Goal: Find specific page/section: Find specific page/section

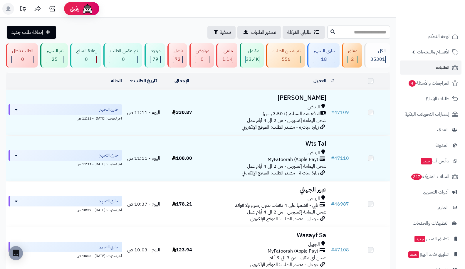
click at [418, 53] on span "الأقسام والمنتجات" at bounding box center [433, 52] width 32 height 8
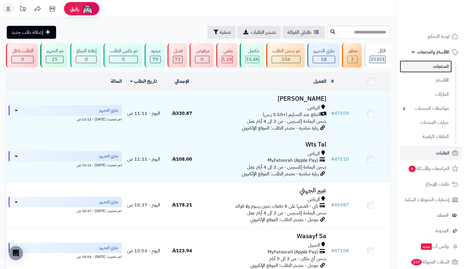
click at [434, 71] on link "المنتجات" at bounding box center [426, 67] width 52 height 12
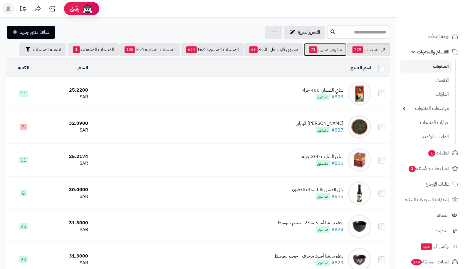
click at [325, 50] on link "مخزون منتهي 71" at bounding box center [325, 49] width 43 height 13
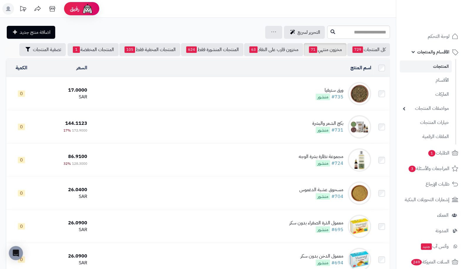
drag, startPoint x: 469, startPoint y: 29, endPoint x: 440, endPoint y: 11, distance: 34.7
click at [440, 11] on html "رفيق ! الطلبات معالجة مكتمل إرجاع المنتجات العملاء المتواجدون الان 47929 عملاء …" at bounding box center [232, 134] width 465 height 269
click at [145, 52] on link "المنتجات المخفية فقط 105" at bounding box center [149, 49] width 61 height 13
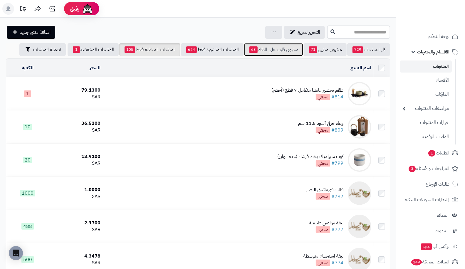
click at [280, 51] on link "مخزون قارب على النفاذ 63" at bounding box center [273, 49] width 59 height 13
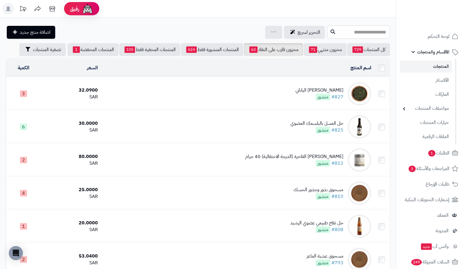
click at [347, 31] on input "text" at bounding box center [358, 32] width 63 height 13
type input "*"
drag, startPoint x: 347, startPoint y: 31, endPoint x: 403, endPoint y: 28, distance: 56.2
type input "********"
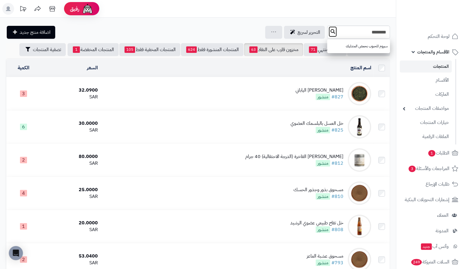
click at [328, 27] on button at bounding box center [332, 31] width 9 height 11
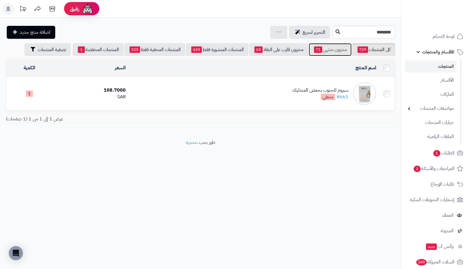
click at [323, 51] on link "مخزون منتهي 71" at bounding box center [330, 49] width 43 height 13
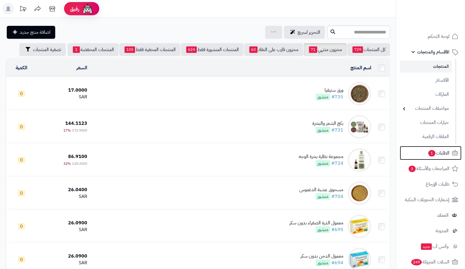
click at [435, 154] on span "الطلبات 1" at bounding box center [439, 153] width 22 height 8
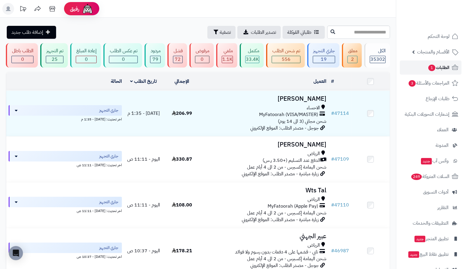
click at [426, 70] on link "الطلبات 1" at bounding box center [431, 68] width 62 height 14
click at [425, 87] on link "المراجعات والأسئلة 3" at bounding box center [431, 83] width 62 height 14
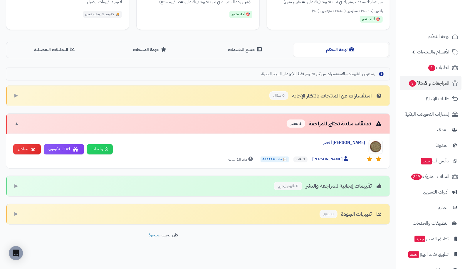
scroll to position [5, 0]
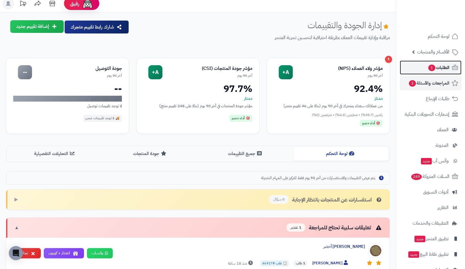
click at [432, 70] on span "1" at bounding box center [431, 68] width 7 height 6
